Goal: Task Accomplishment & Management: Manage account settings

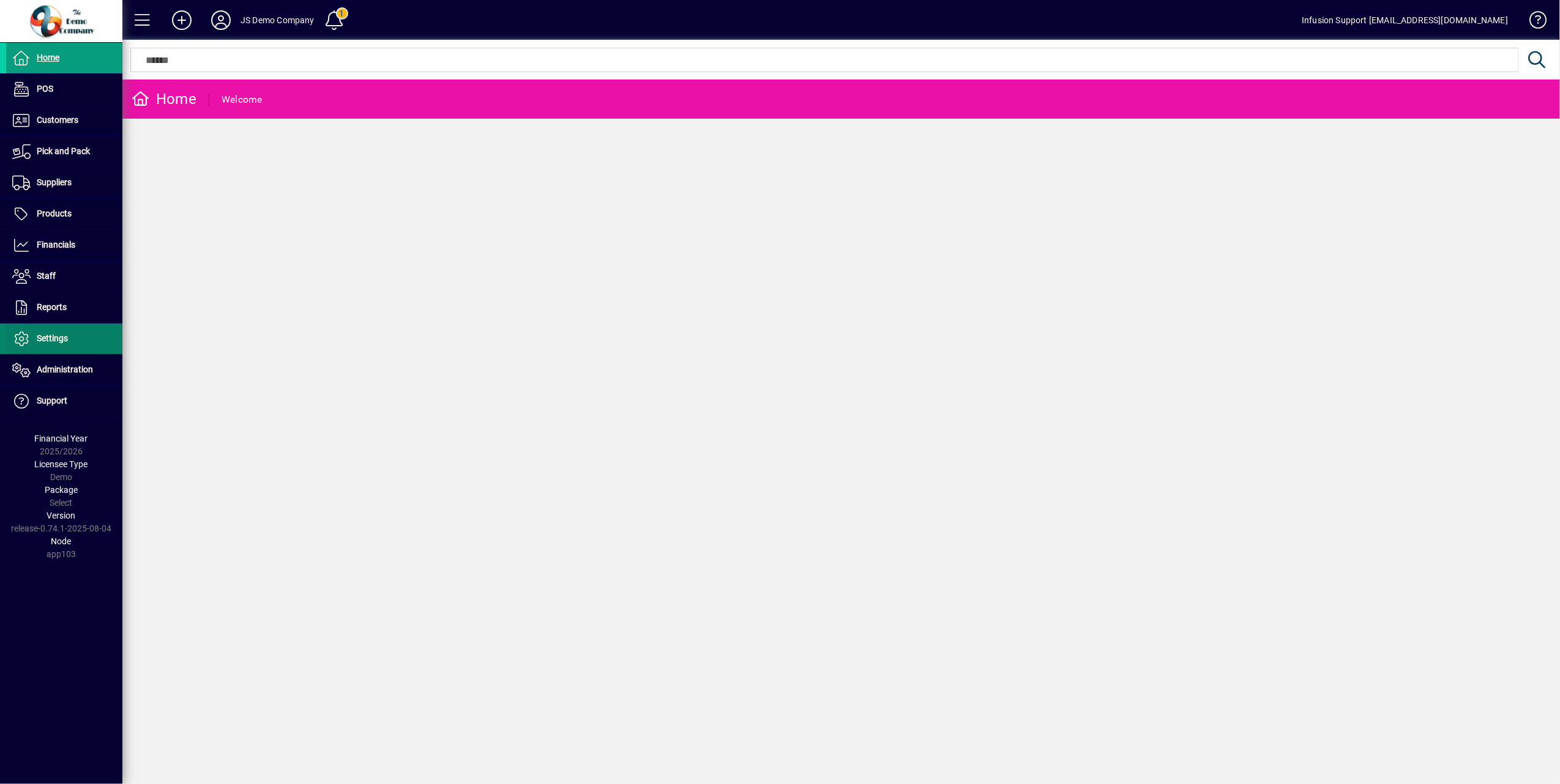
click at [53, 339] on span "Settings" at bounding box center [52, 338] width 31 height 10
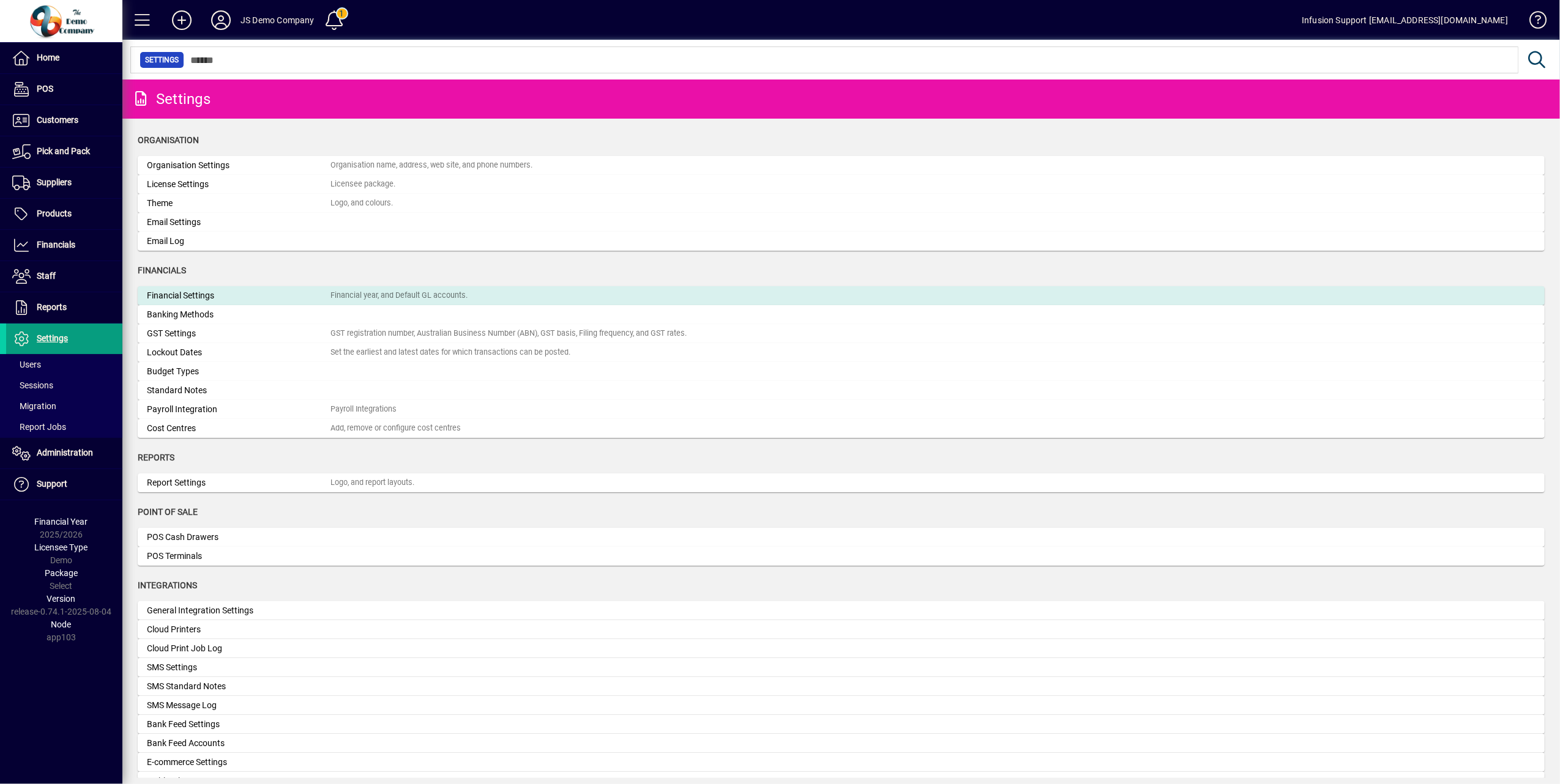
click at [426, 294] on div "Financial year, and Default GL accounts." at bounding box center [398, 295] width 137 height 12
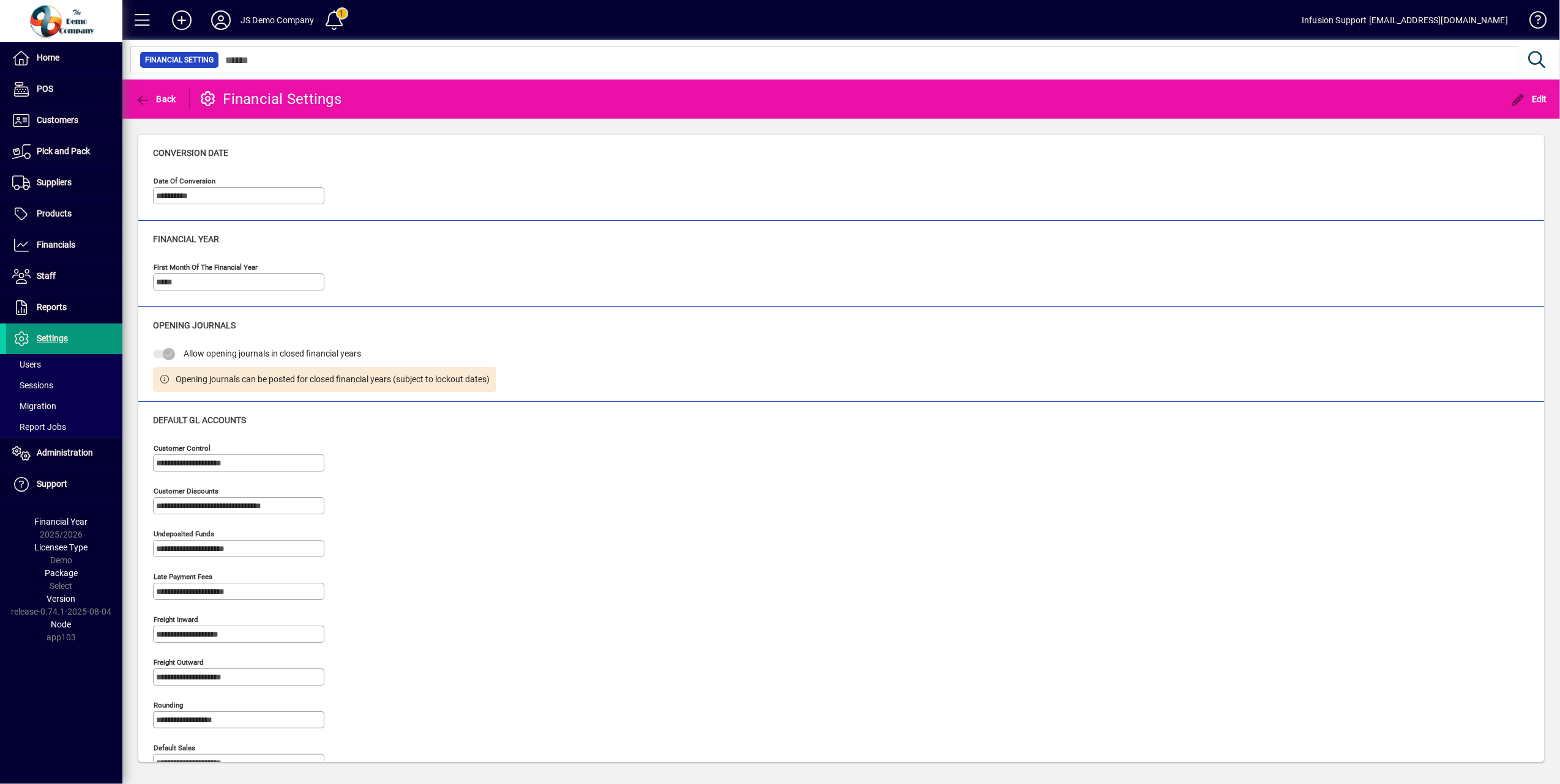
click at [52, 339] on span "Settings" at bounding box center [52, 338] width 31 height 10
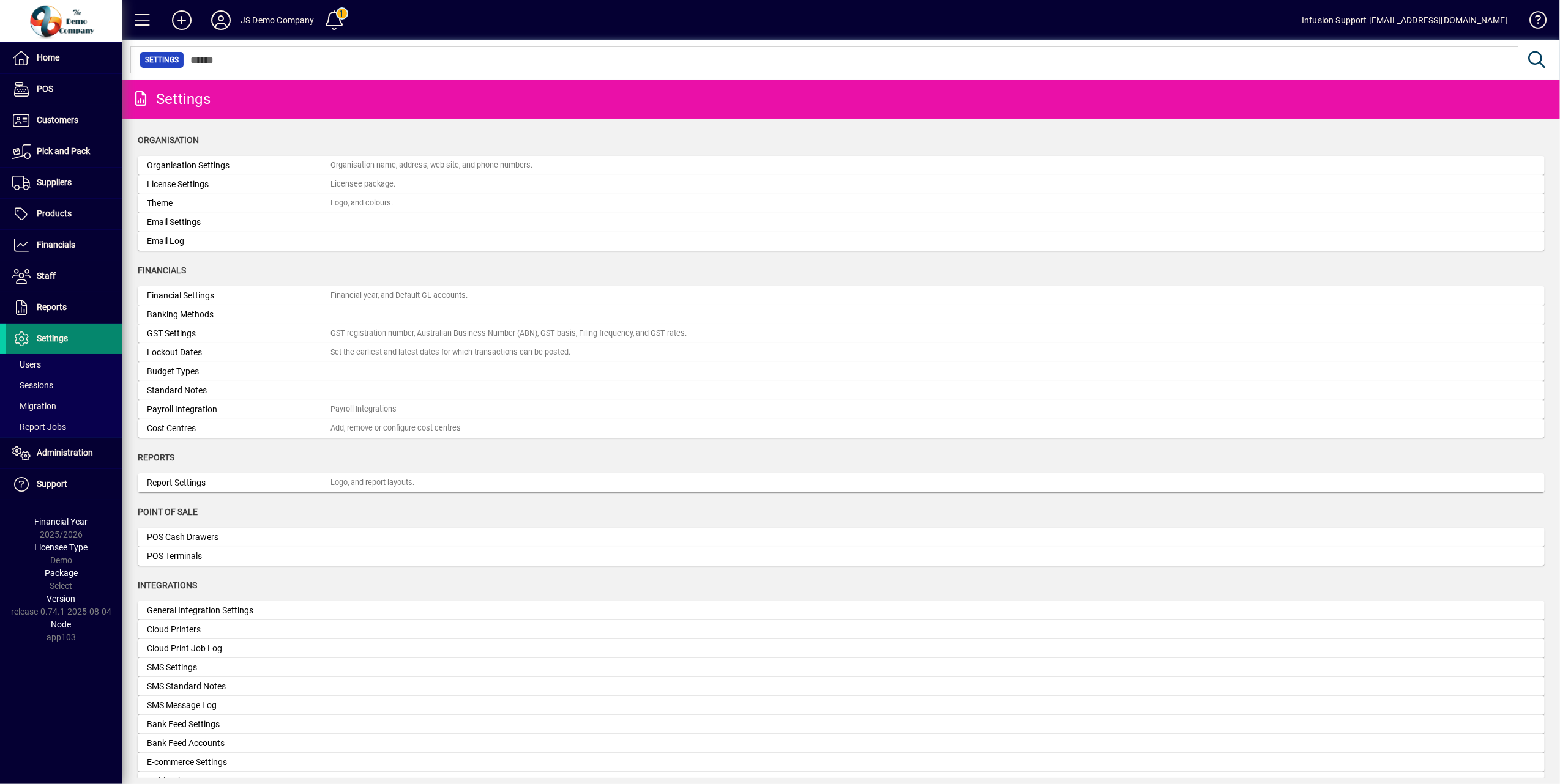
click at [50, 342] on span "Settings" at bounding box center [52, 338] width 31 height 10
click at [71, 240] on span "Financials" at bounding box center [56, 245] width 39 height 10
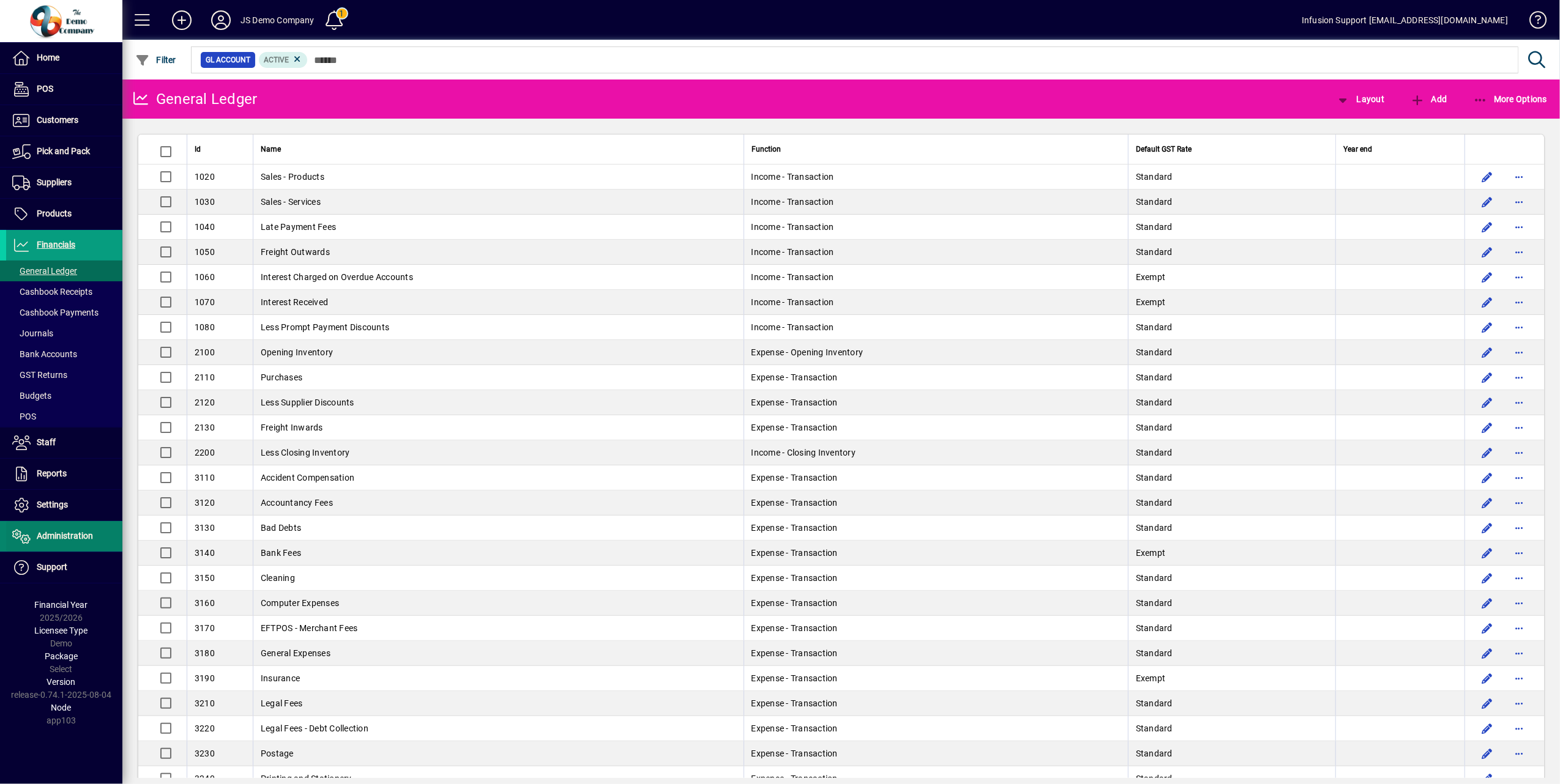
click at [57, 539] on span "Administration" at bounding box center [64, 535] width 57 height 10
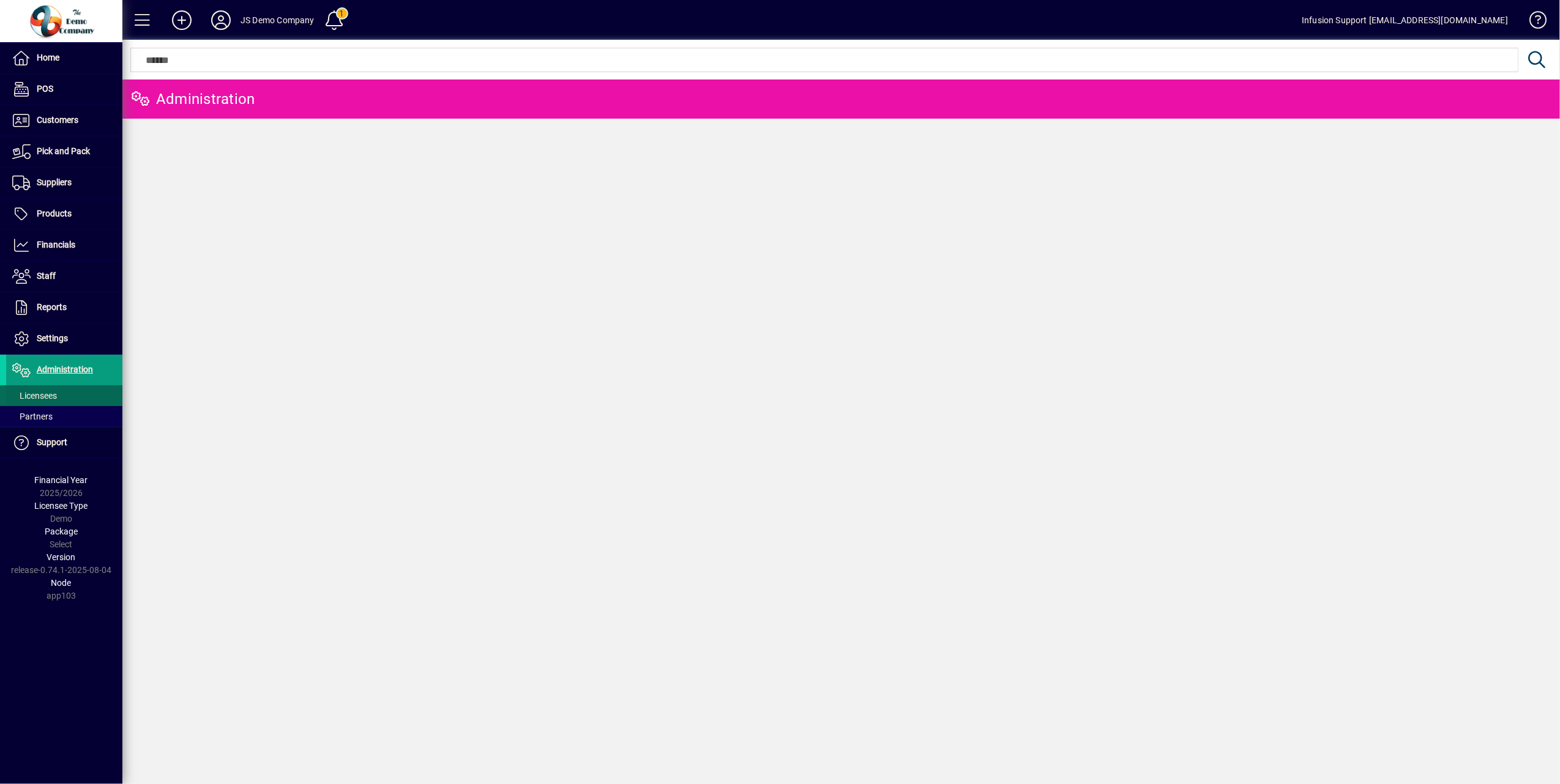
click at [47, 393] on span "Licensees" at bounding box center [35, 396] width 45 height 10
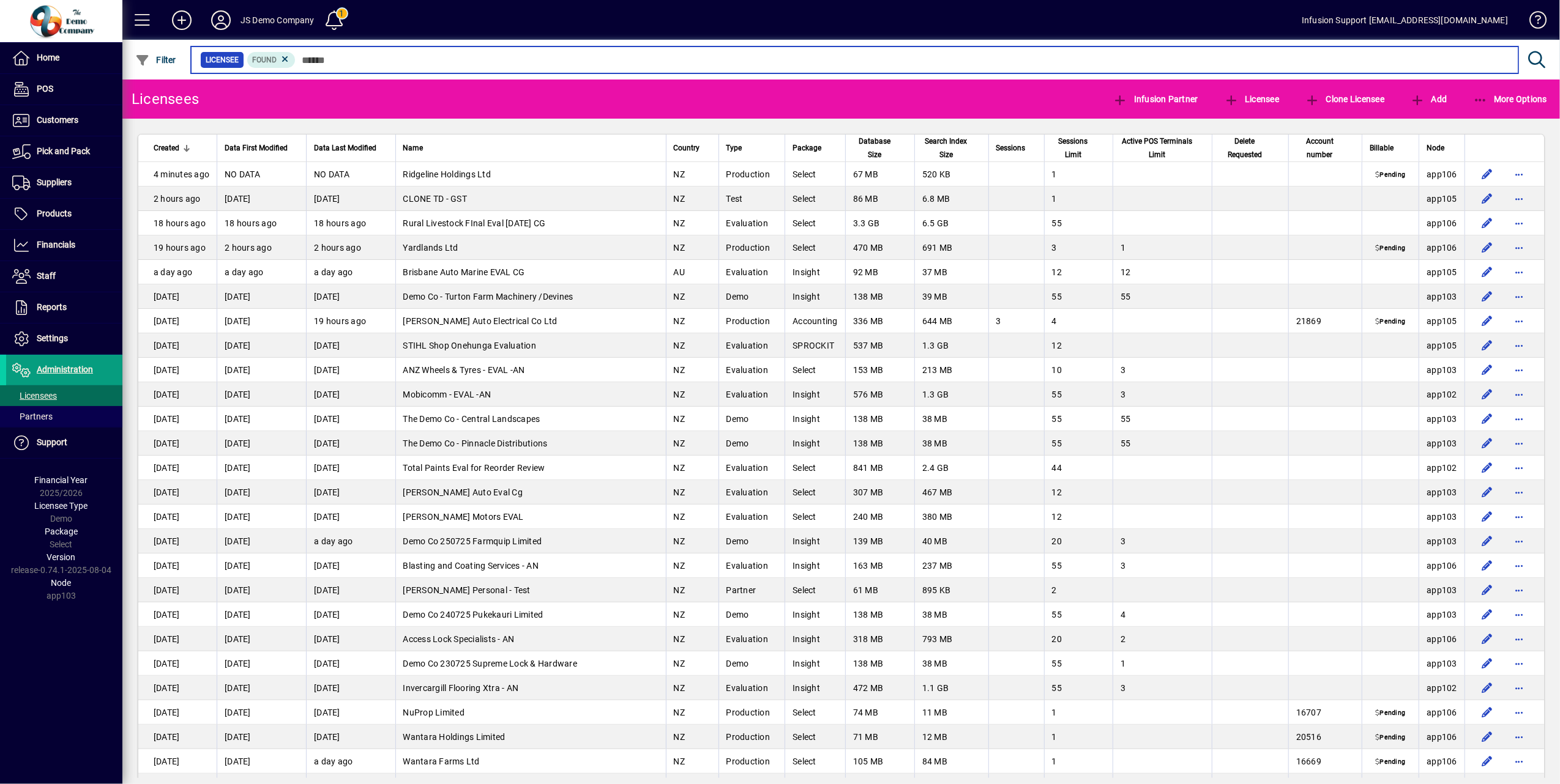
click at [363, 60] on input "text" at bounding box center [901, 60] width 1213 height 17
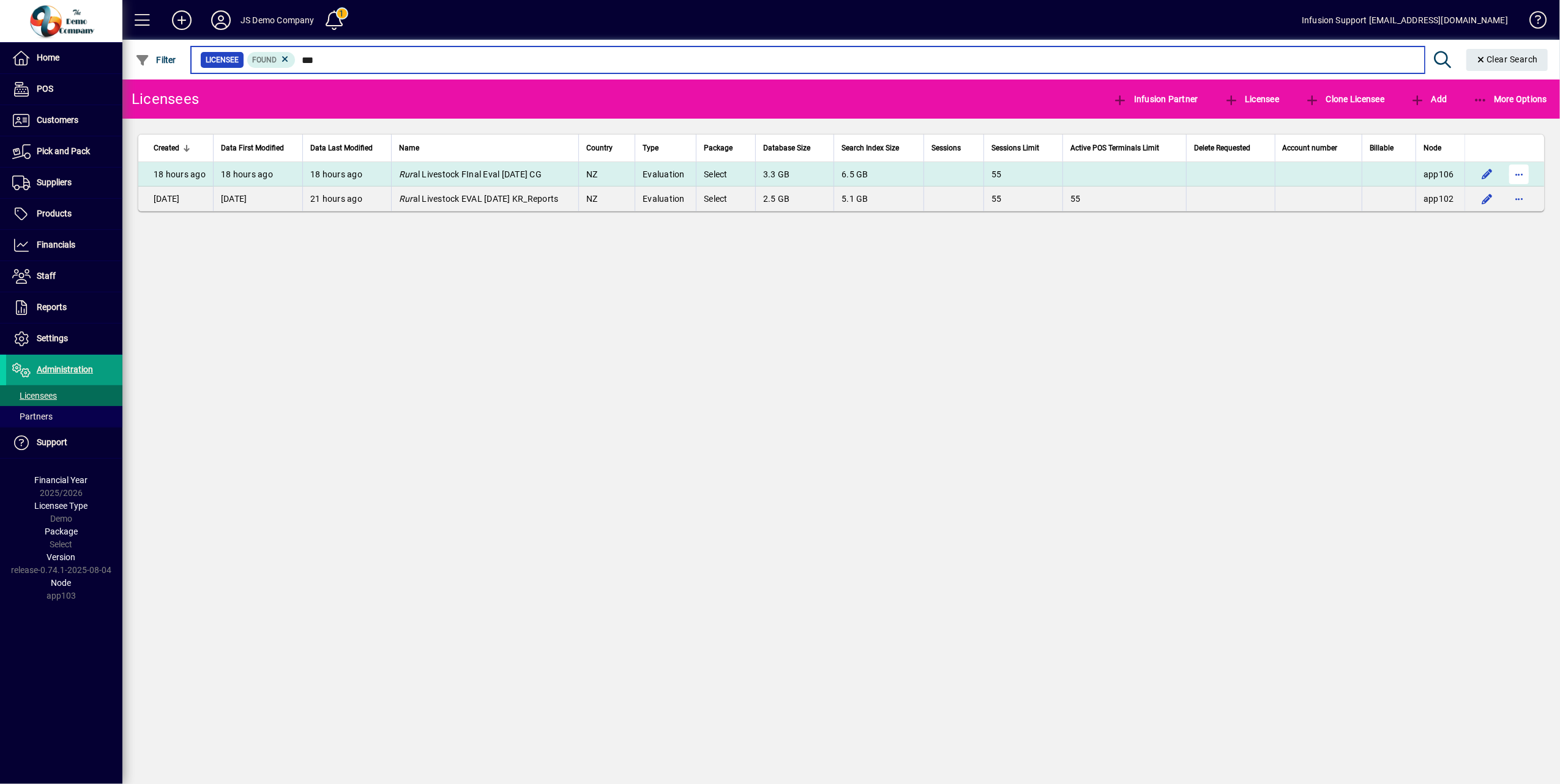
type input "***"
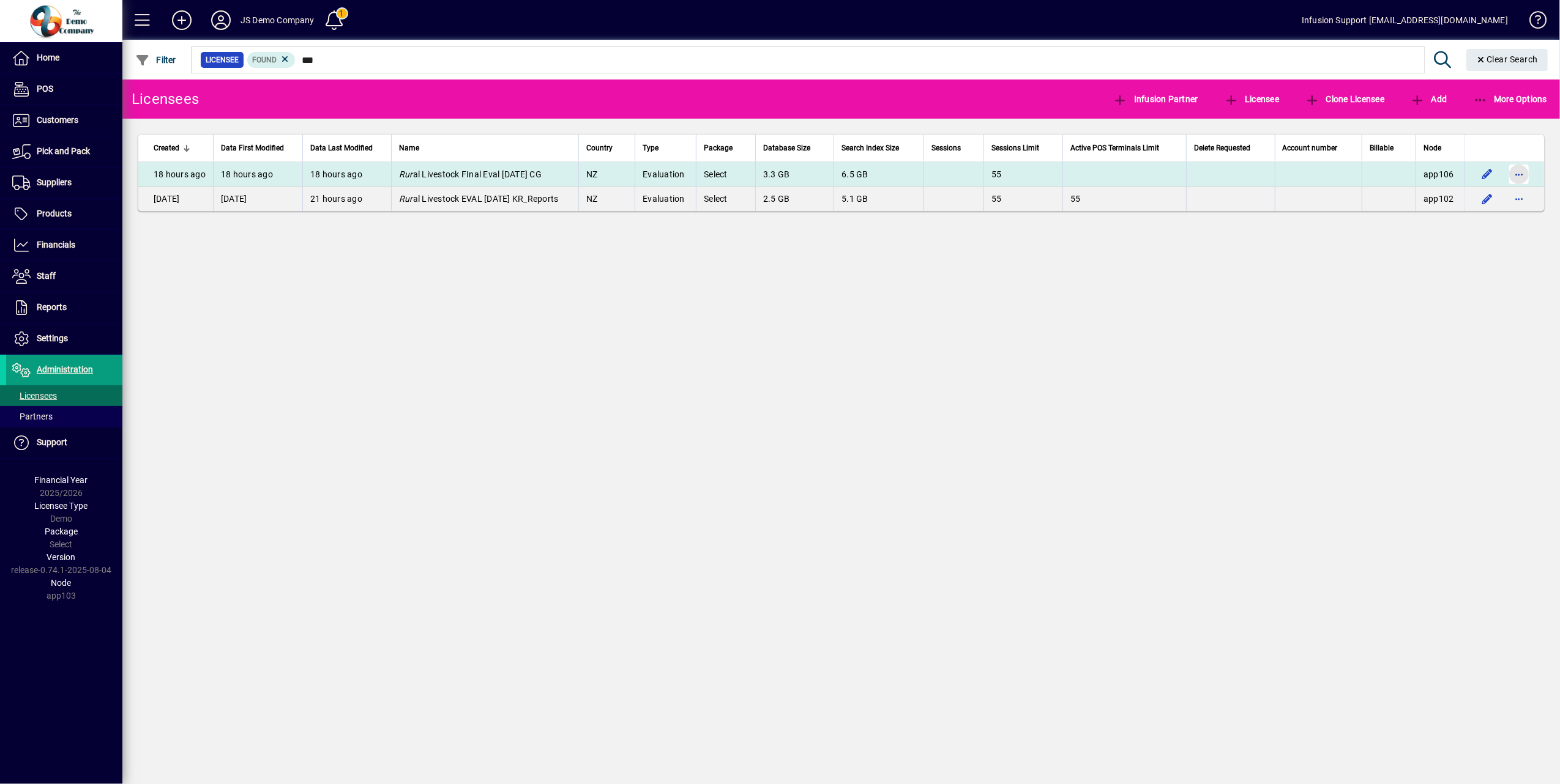
click at [1520, 171] on span "button" at bounding box center [1519, 174] width 29 height 29
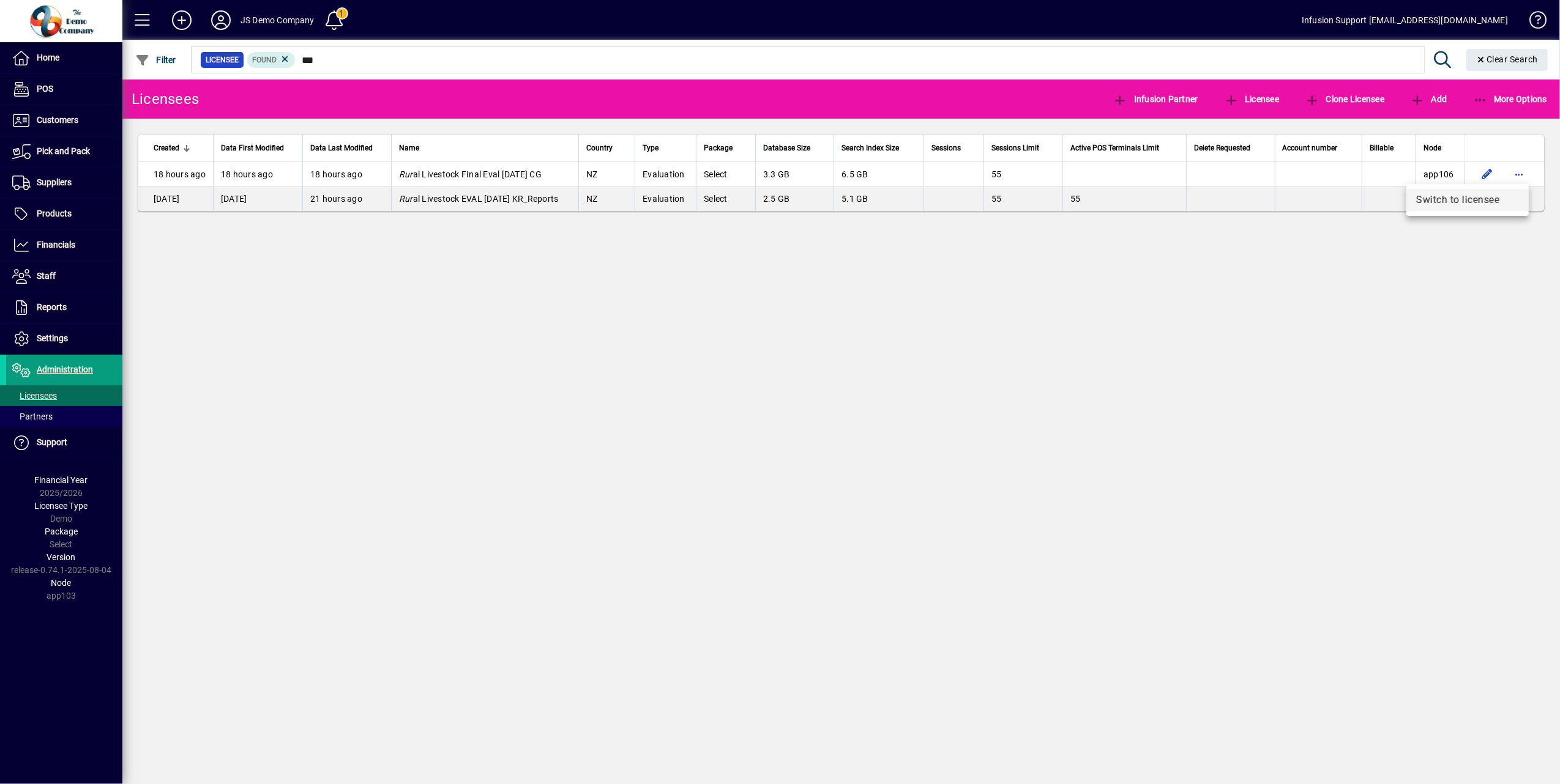
click at [1479, 194] on span "Switch to licensee" at bounding box center [1467, 200] width 103 height 15
